Goal: Communication & Community: Participate in discussion

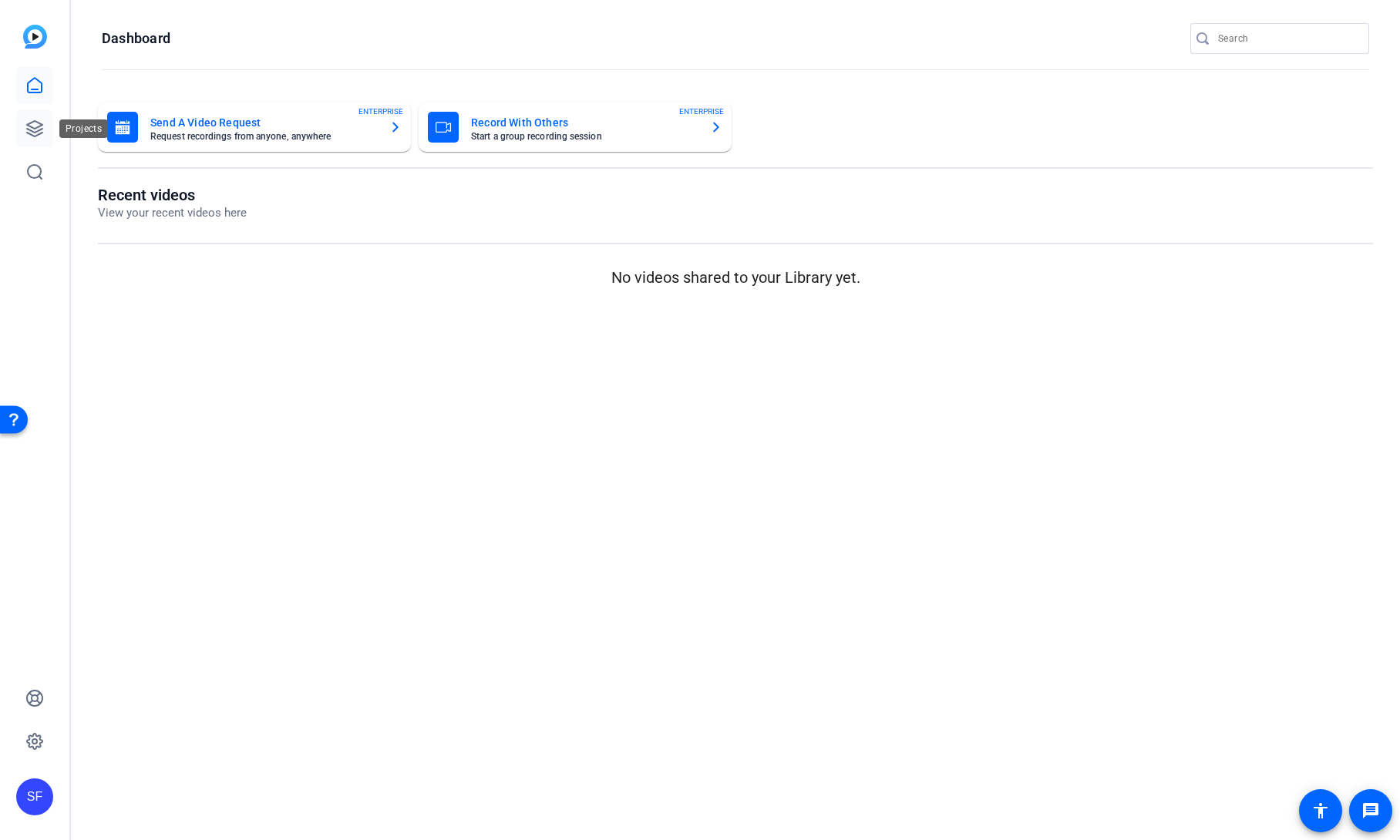
click at [39, 125] on icon at bounding box center [34, 128] width 19 height 19
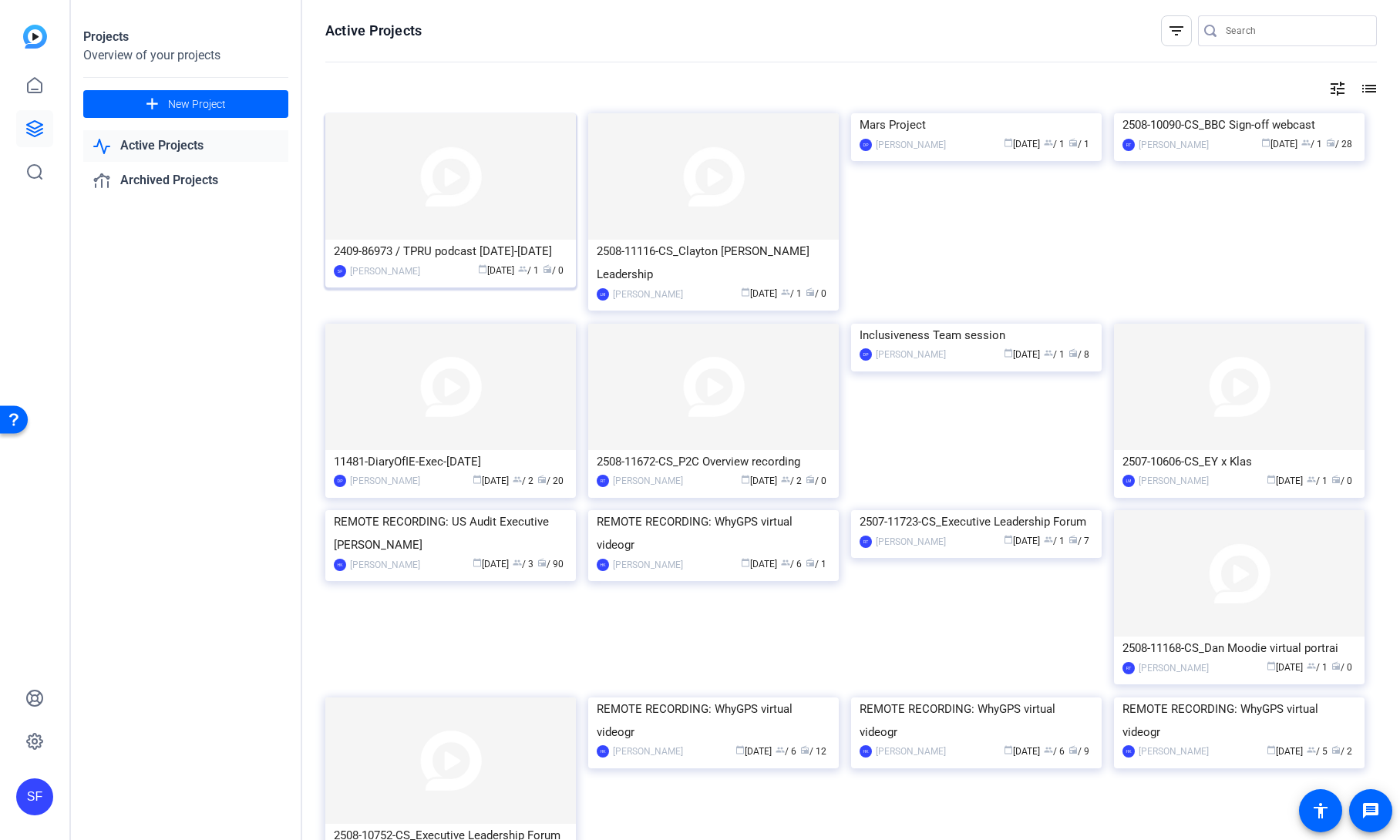
click at [411, 229] on img at bounding box center [450, 176] width 250 height 127
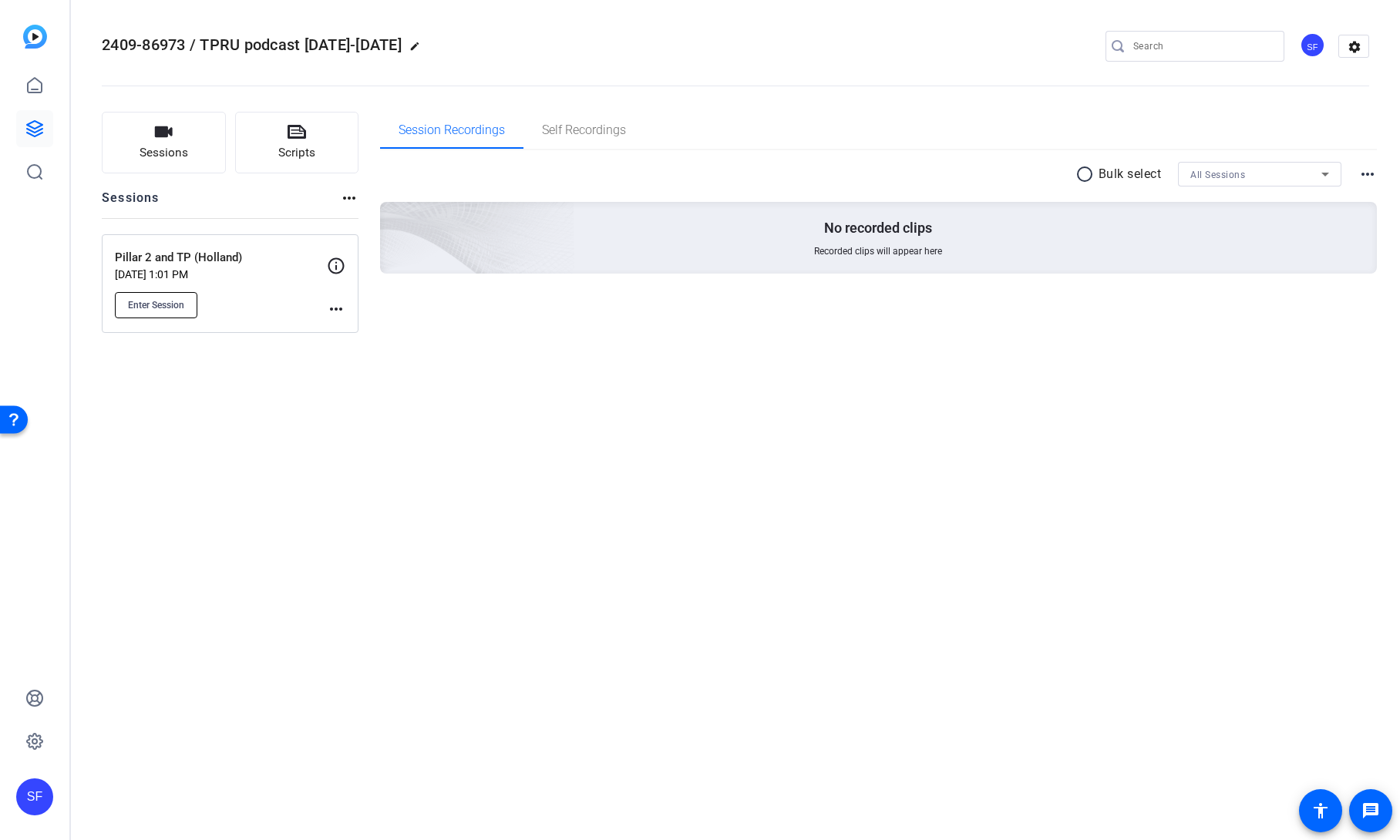
click at [159, 307] on span "Enter Session" at bounding box center [155, 305] width 56 height 12
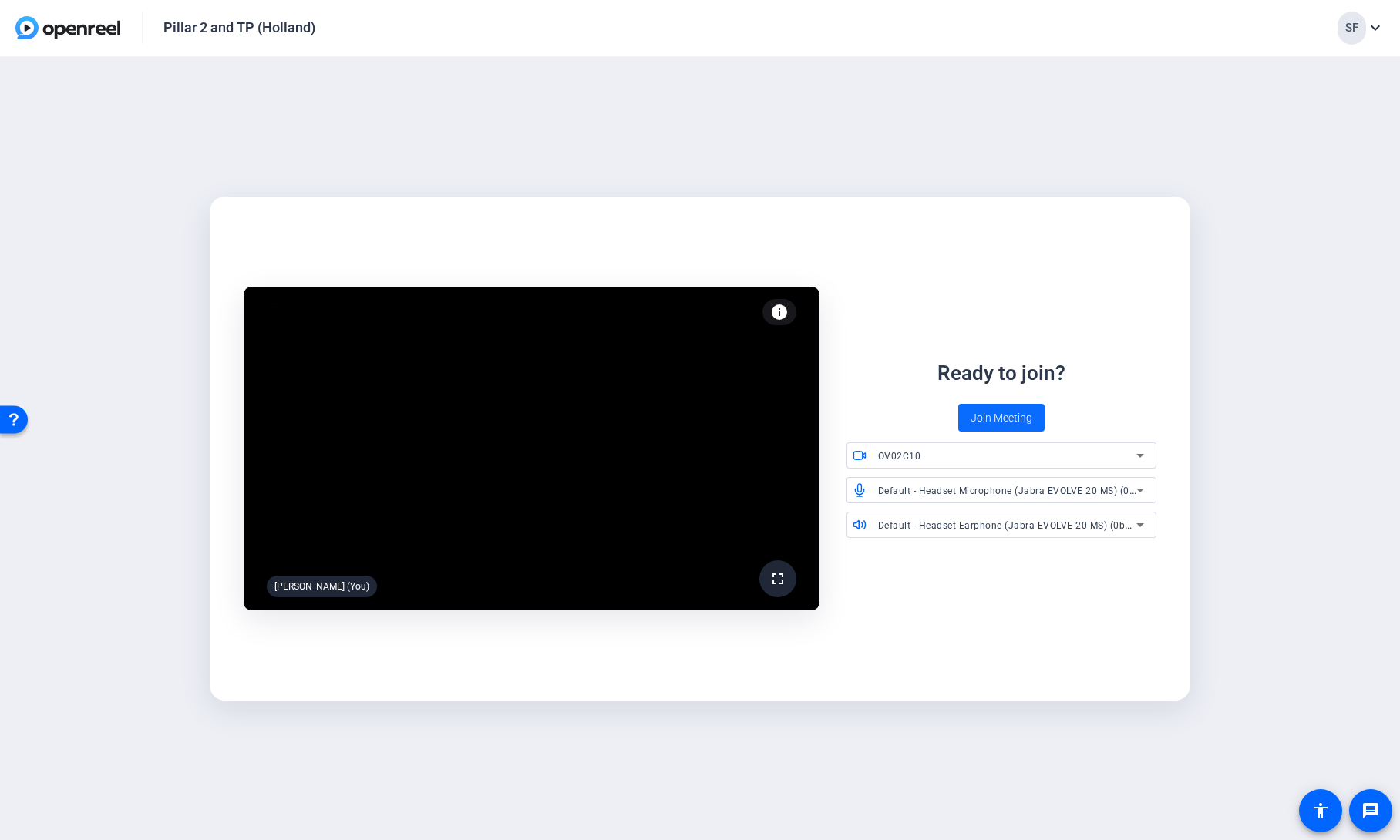
click at [1015, 420] on span "Join Meeting" at bounding box center [1001, 418] width 62 height 16
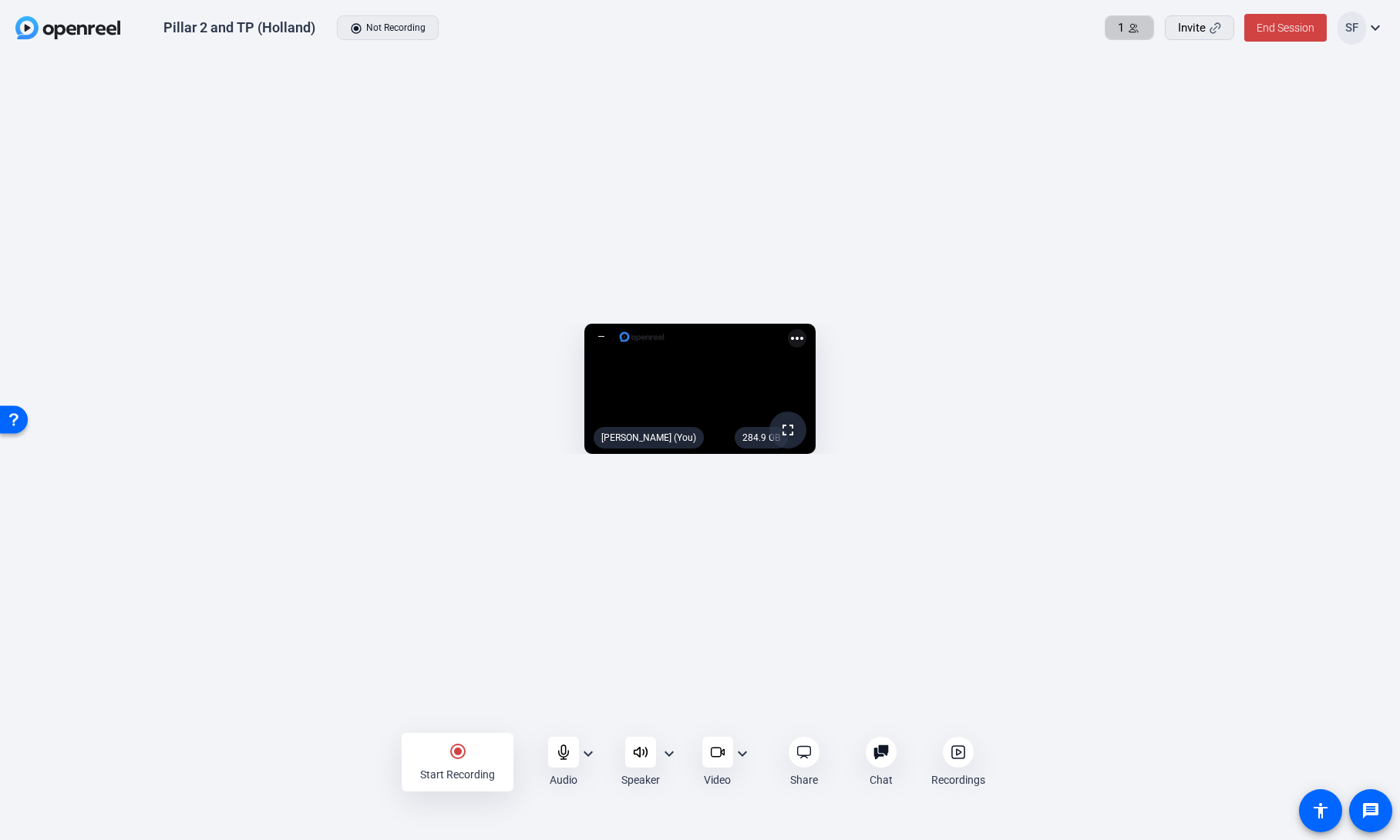
click at [1119, 24] on span "1" at bounding box center [1121, 28] width 7 height 18
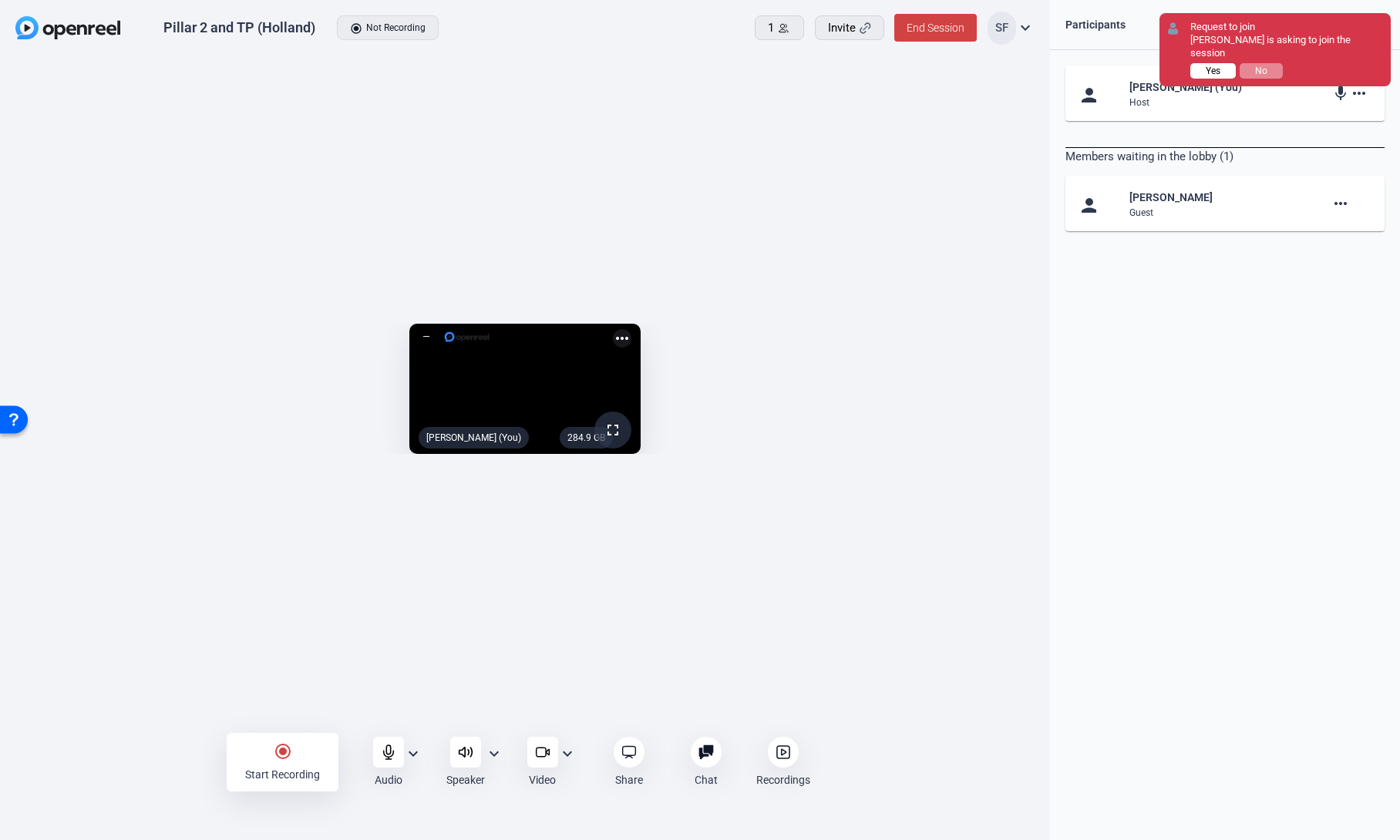
click at [1209, 66] on span "Yes" at bounding box center [1213, 71] width 15 height 11
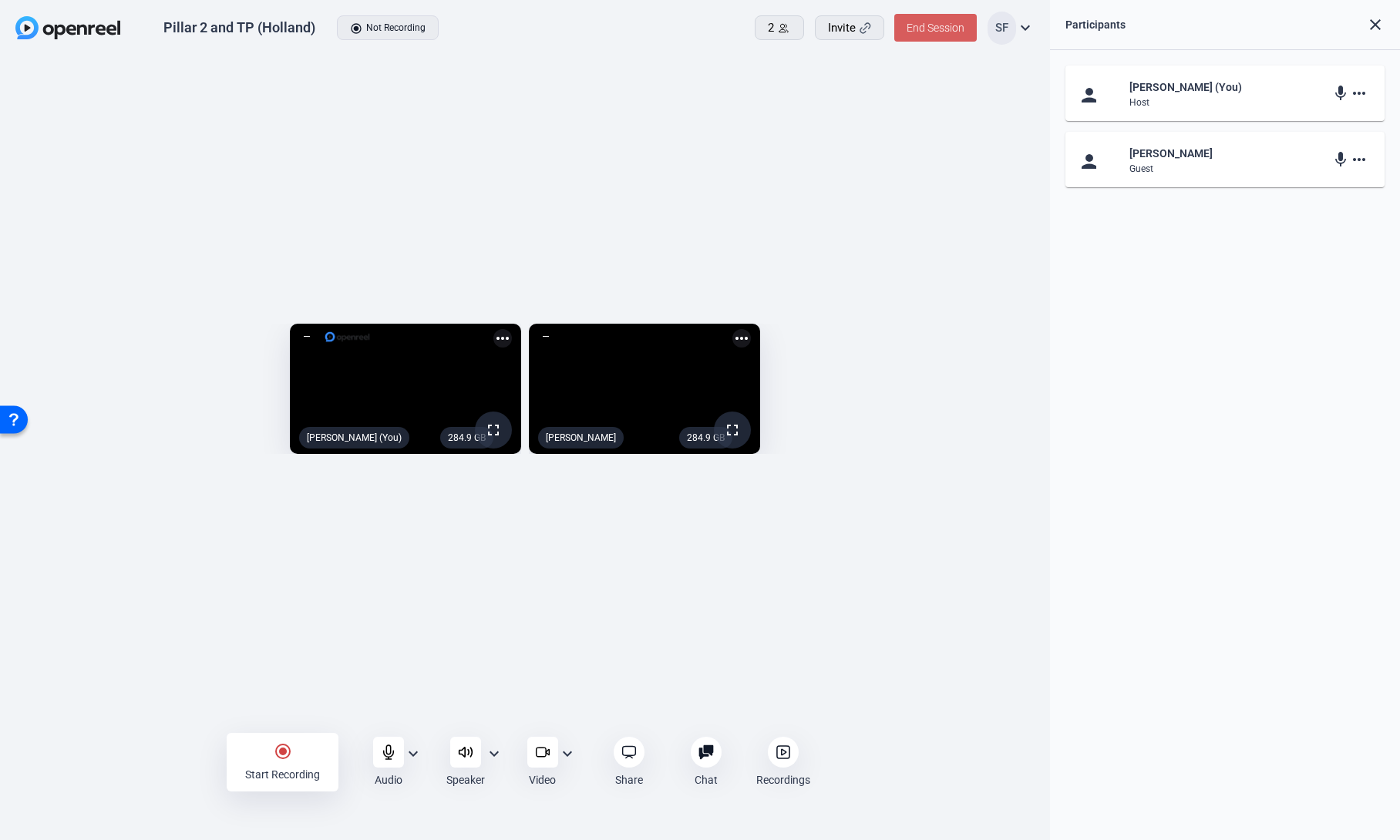
click at [934, 23] on span "End Session" at bounding box center [935, 28] width 58 height 12
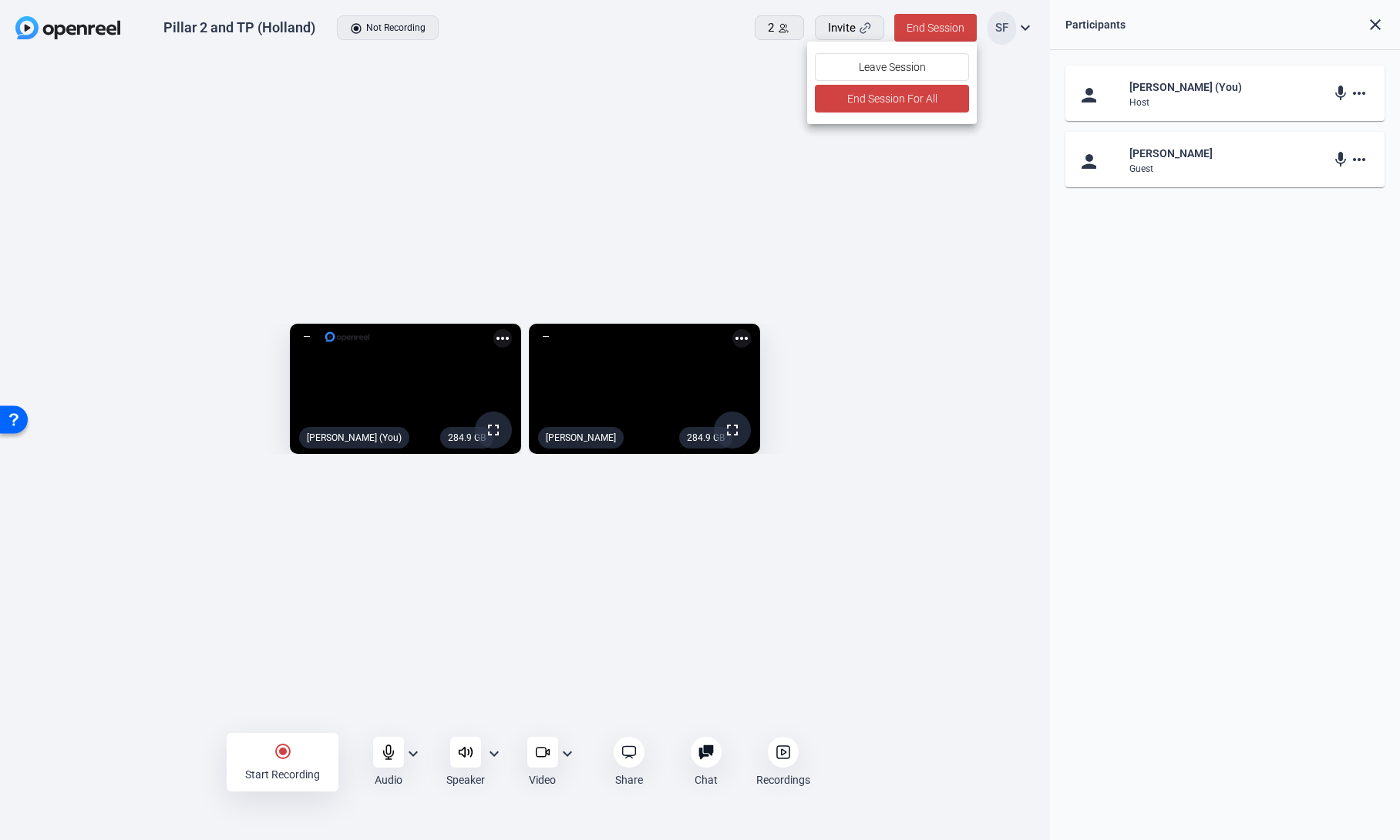
click at [975, 165] on div at bounding box center [700, 420] width 1400 height 840
